Goal: Transaction & Acquisition: Download file/media

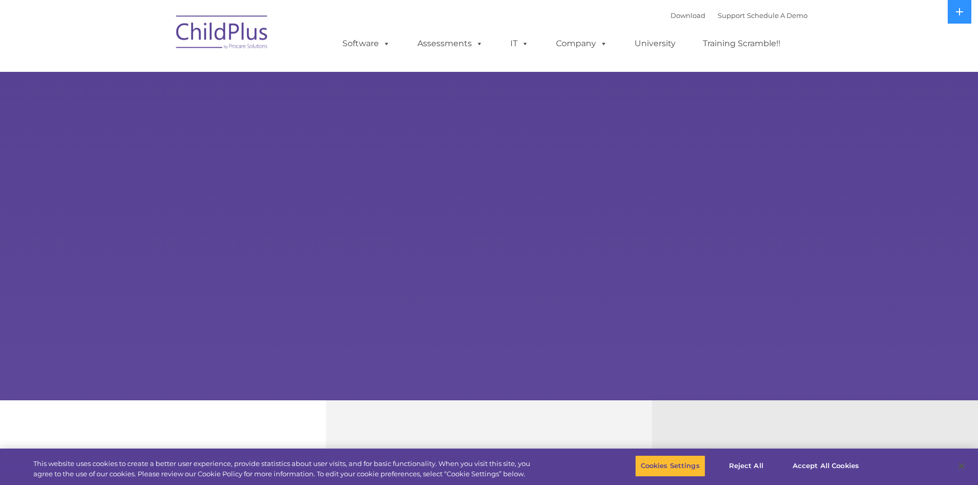
select select "MEDIUM"
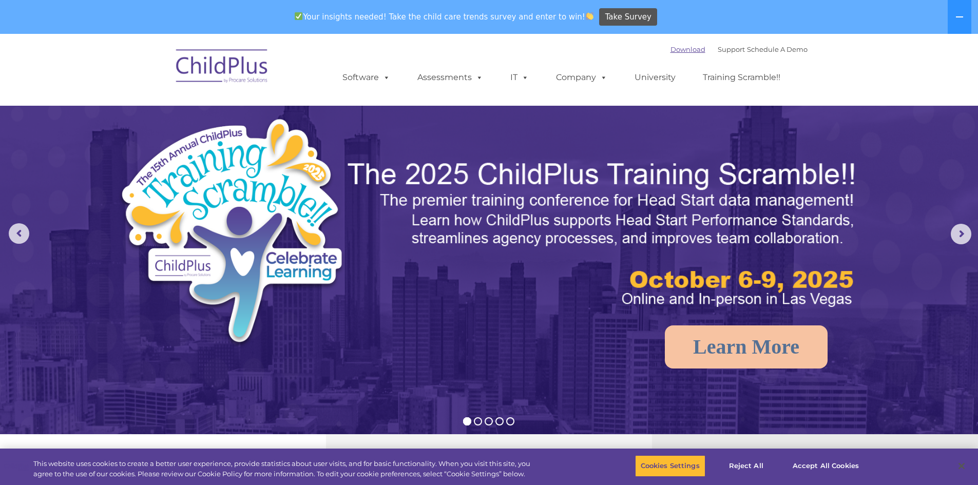
click at [671, 48] on link "Download" at bounding box center [688, 49] width 35 height 8
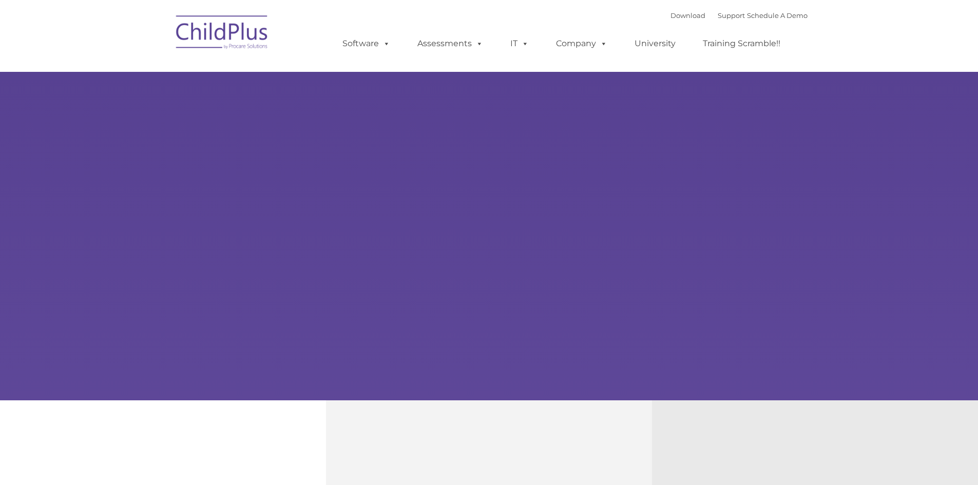
type input ""
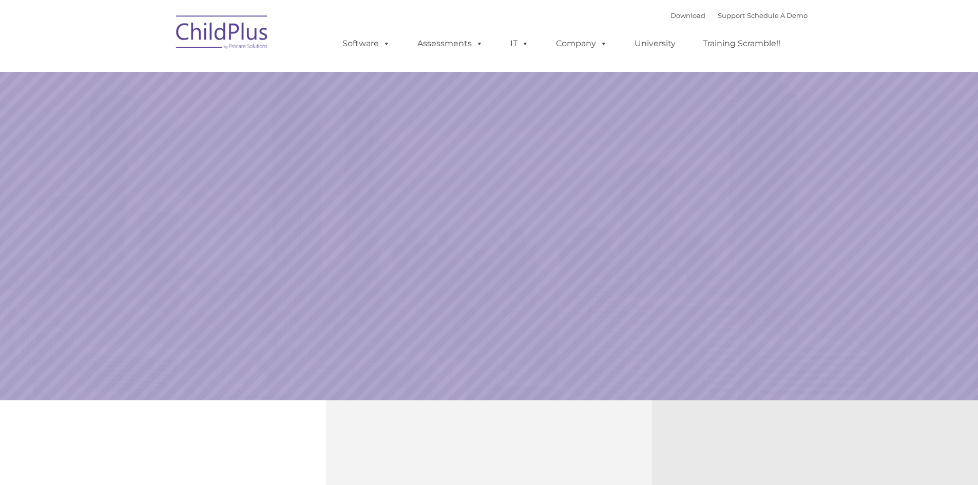
select select "MEDIUM"
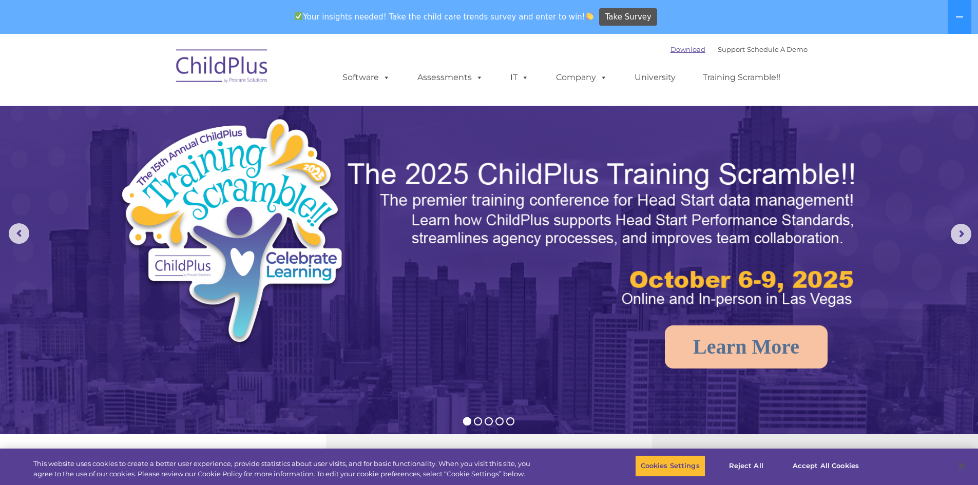
click at [671, 48] on link "Download" at bounding box center [688, 49] width 35 height 8
